Goal: Task Accomplishment & Management: Manage account settings

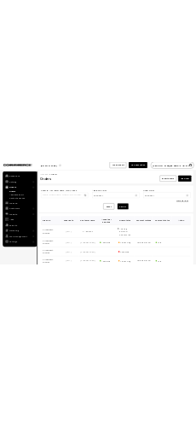
scroll to position [284, 0]
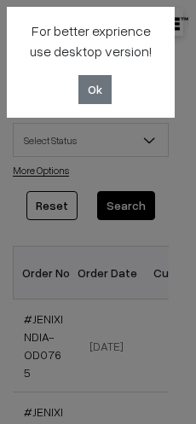
click at [160, 159] on div "For better exprience use desktop version! Ok" at bounding box center [98, 212] width 196 height 424
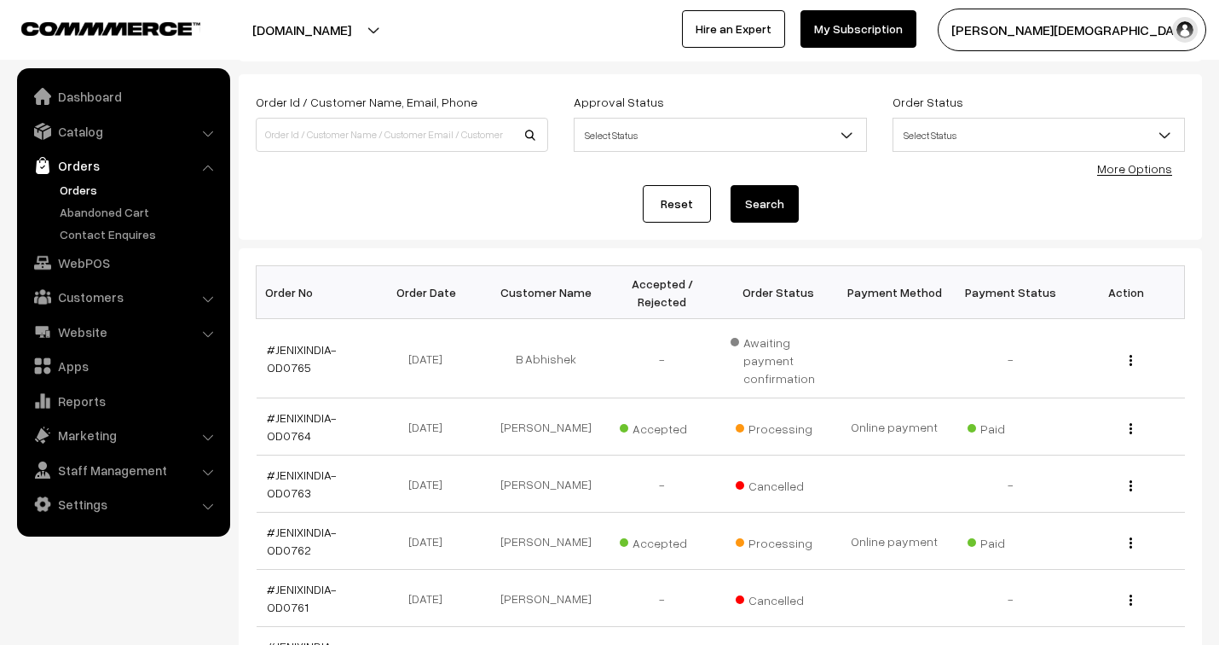
scroll to position [0, 0]
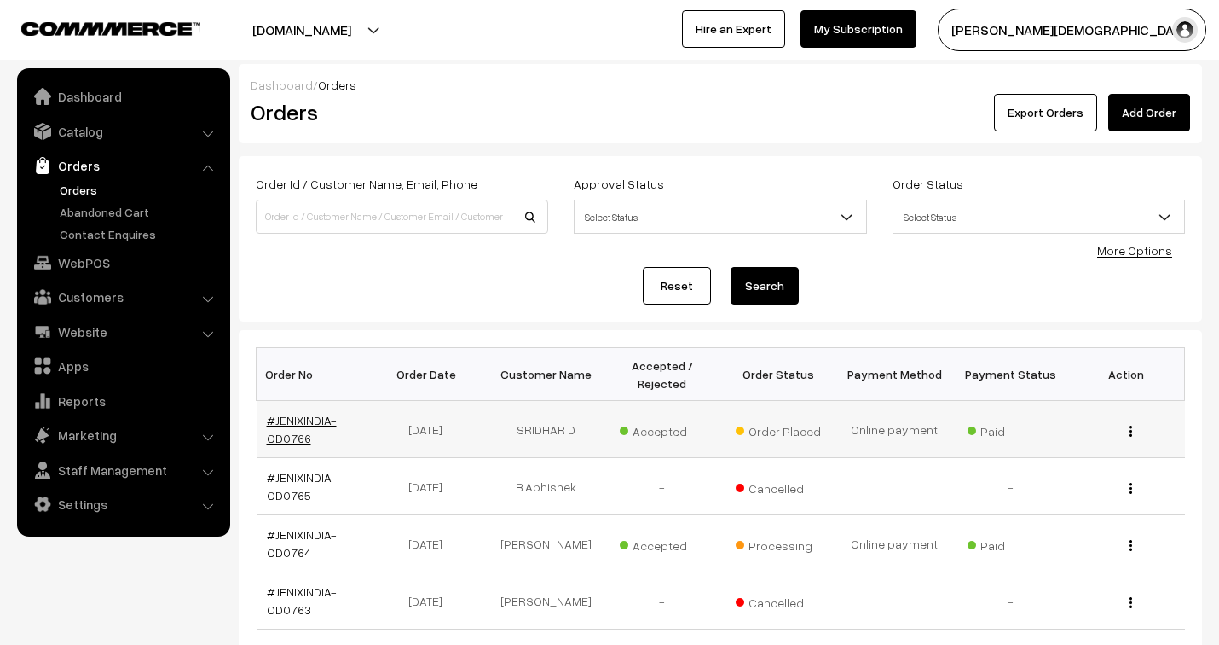
click at [298, 422] on link "#JENIXINDIA-OD0766" at bounding box center [302, 429] width 70 height 32
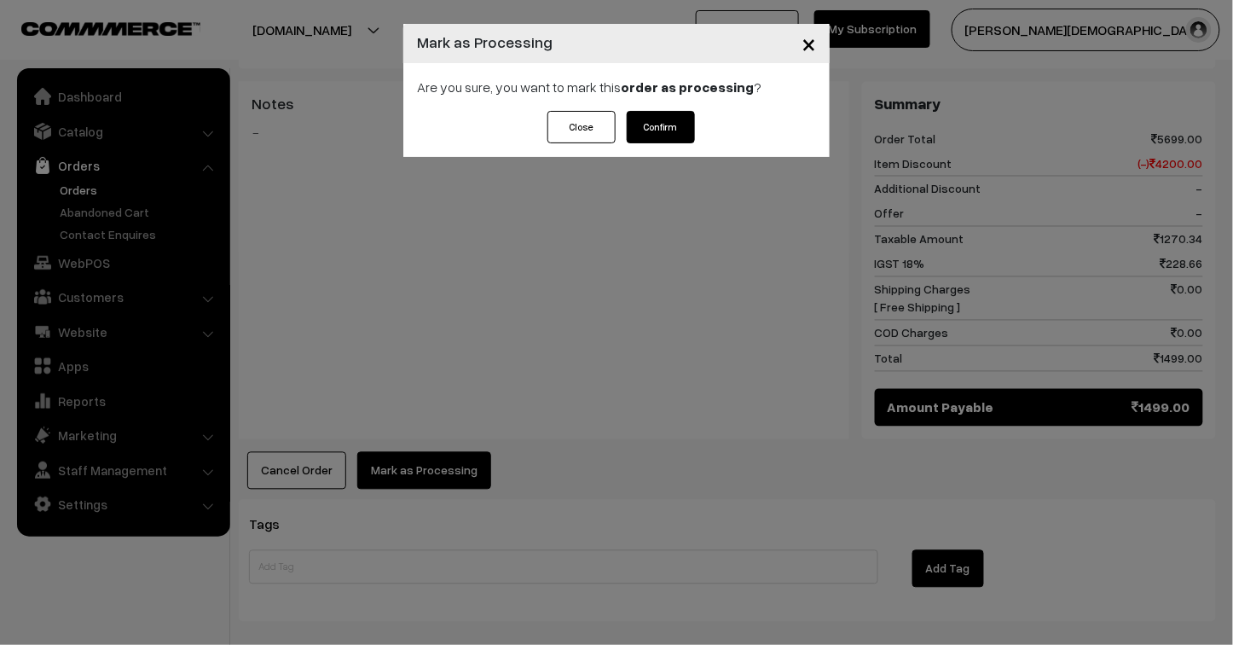
scroll to position [757, 0]
click at [669, 128] on button "Confirm" at bounding box center [661, 127] width 68 height 32
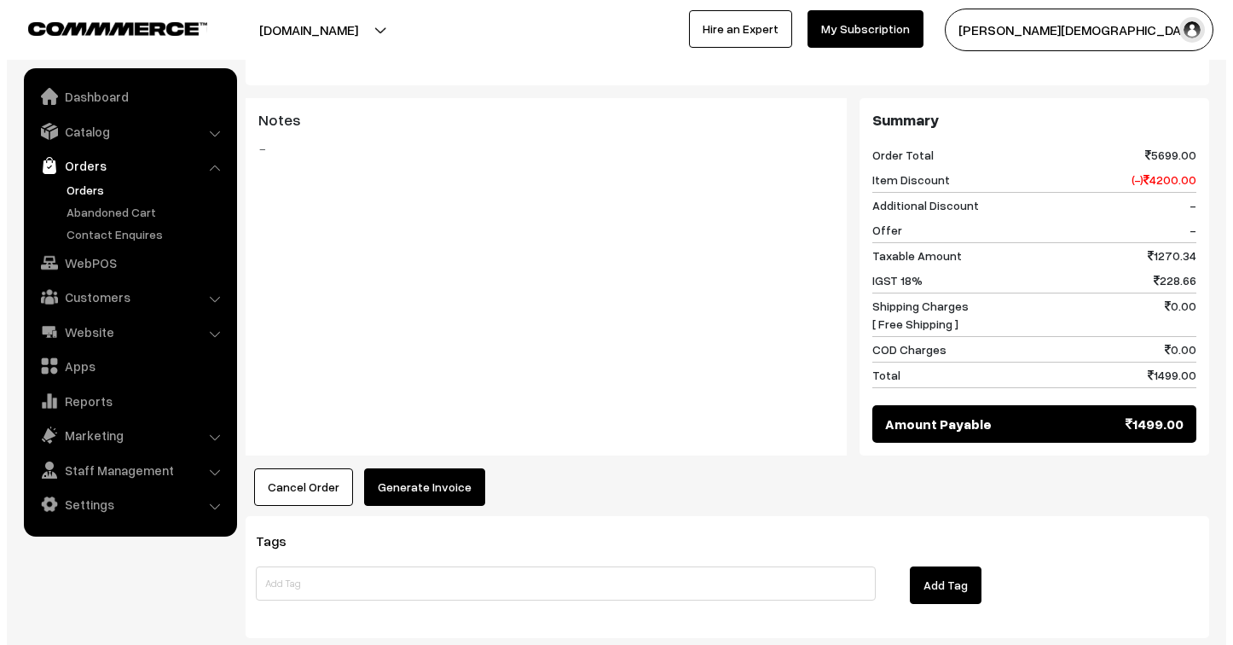
scroll to position [807, 0]
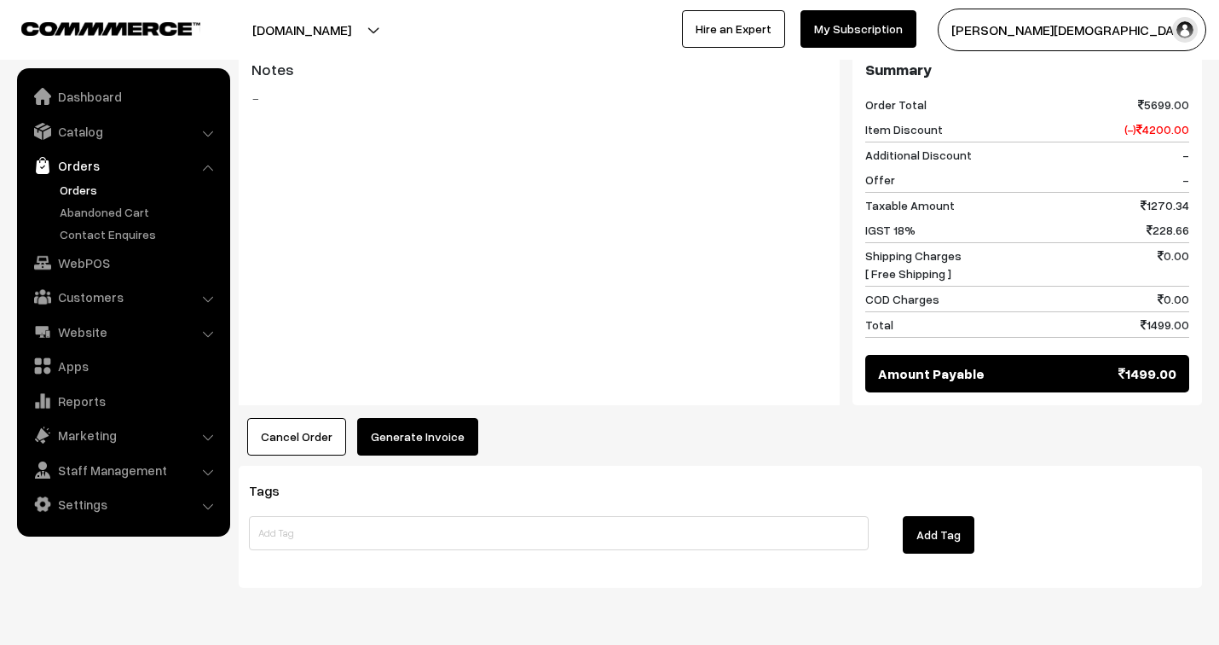
click at [448, 418] on button "Generate Invoice" at bounding box center [417, 437] width 121 height 38
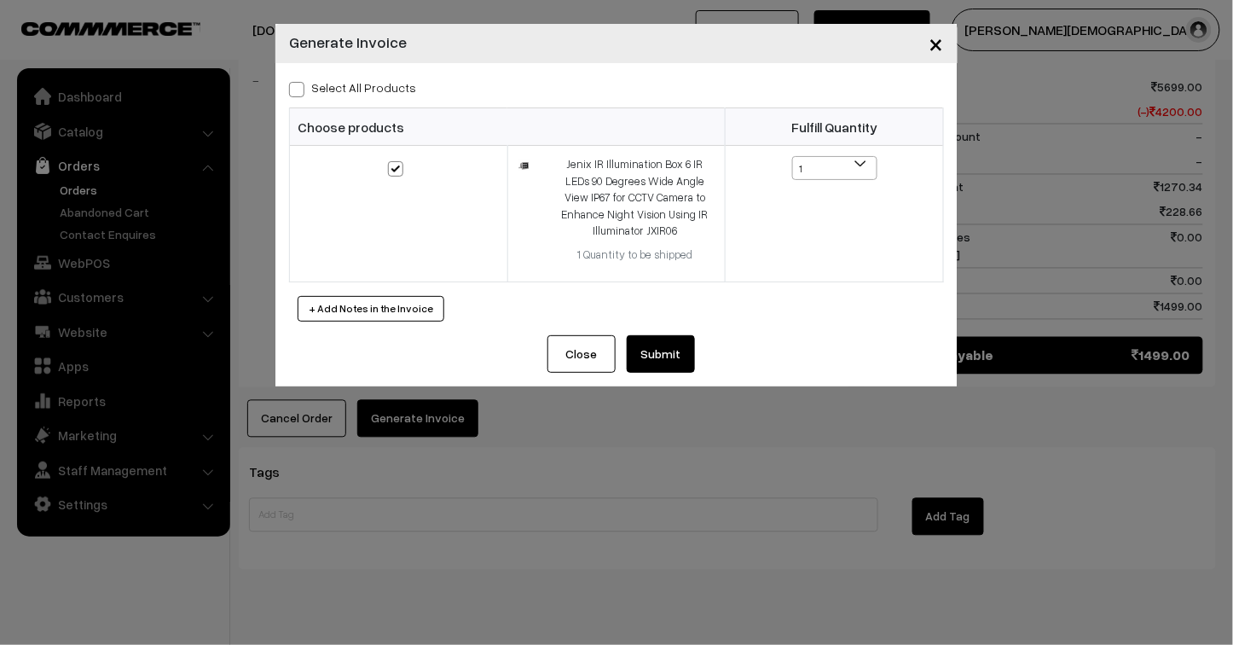
click at [650, 351] on button "Submit" at bounding box center [661, 354] width 68 height 38
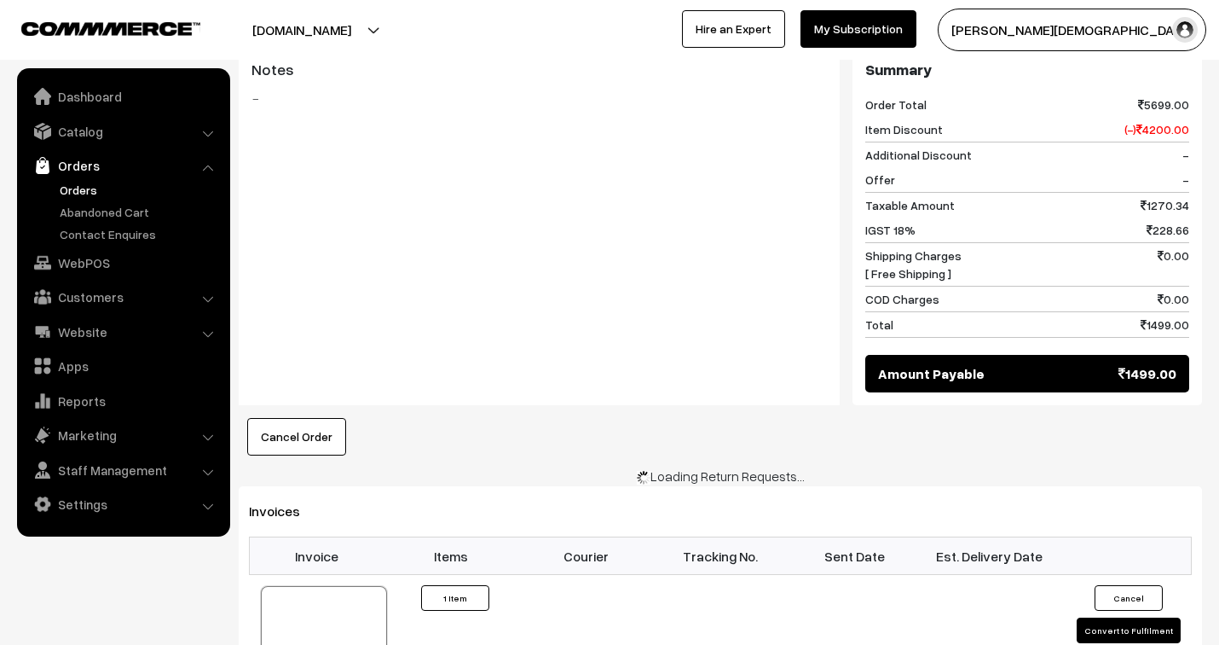
scroll to position [807, 0]
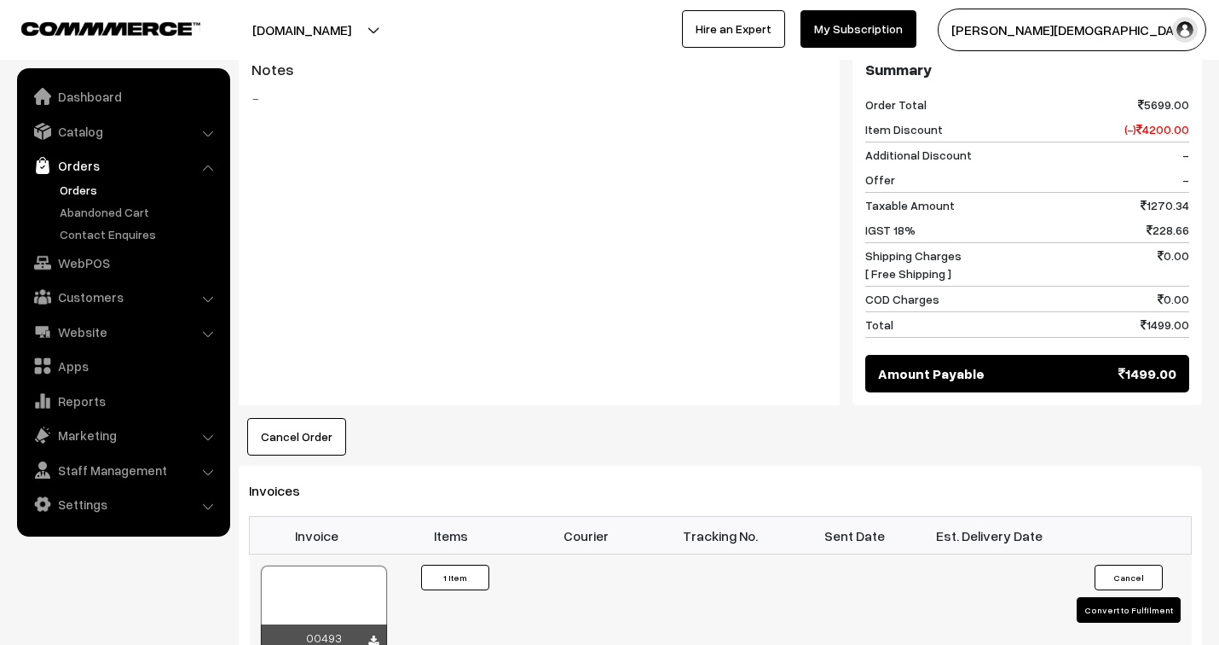
click at [322, 565] on div at bounding box center [324, 607] width 126 height 85
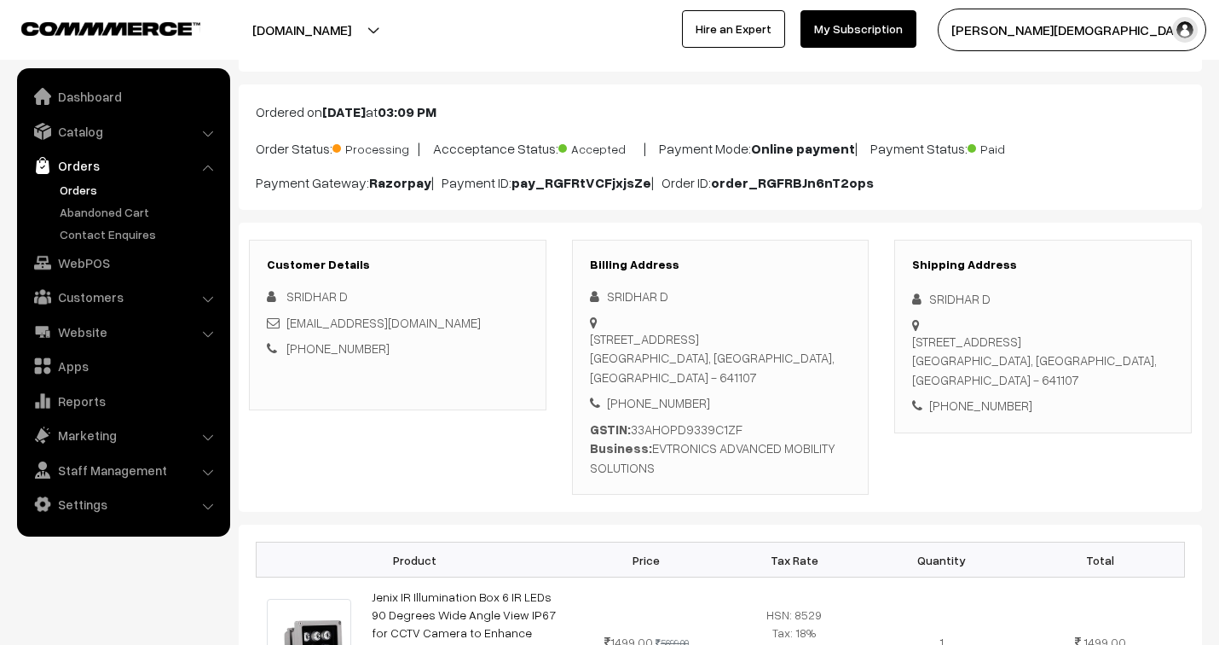
scroll to position [0, 0]
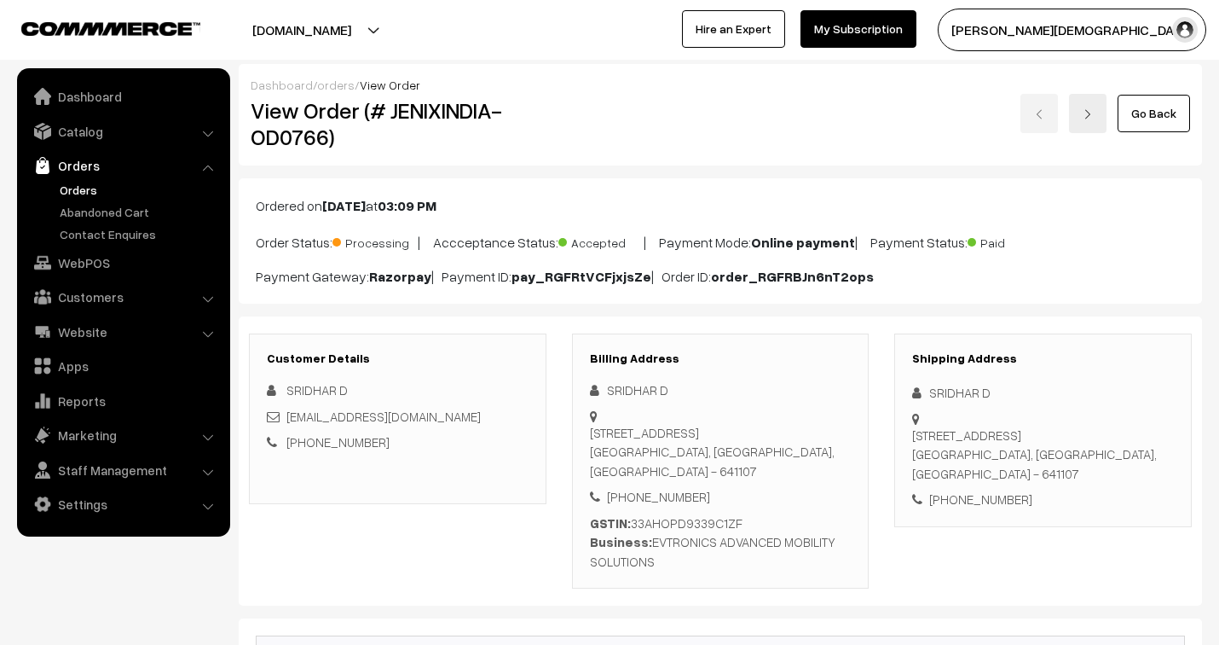
click at [333, 85] on link "orders" at bounding box center [336, 85] width 38 height 14
